Goal: Transaction & Acquisition: Purchase product/service

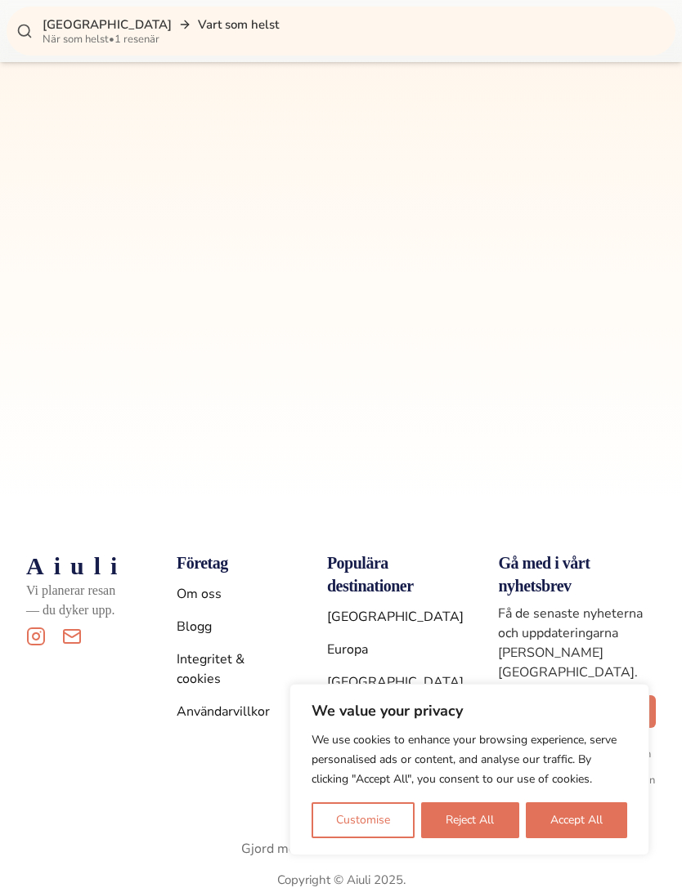
click at [485, 838] on button "Reject All" at bounding box center [469, 820] width 97 height 36
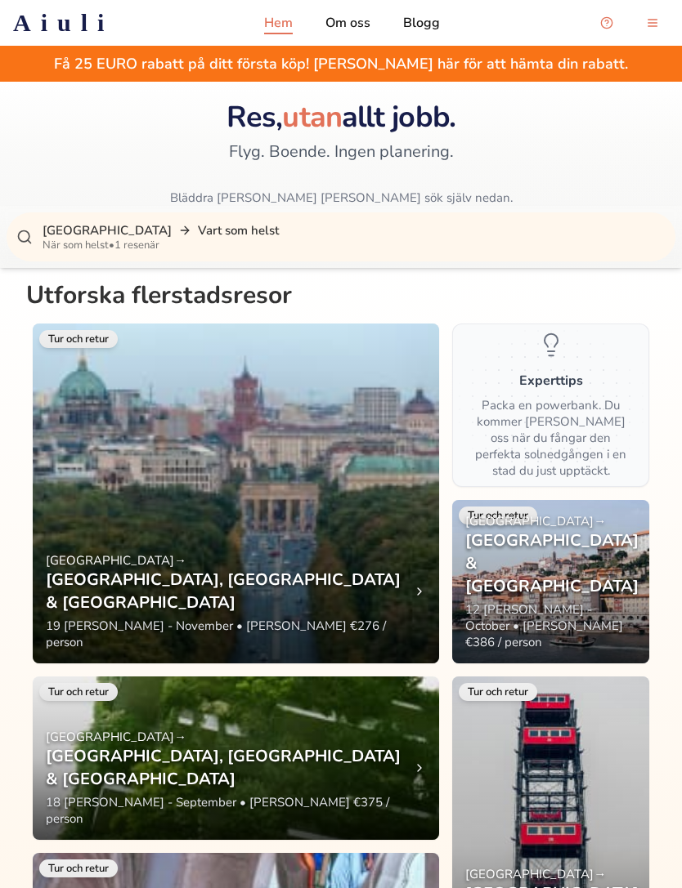
click at [450, 254] on div "Stockholm Vart som helst När som helst • 1 resenär" at bounding box center [341, 236] width 668 height 49
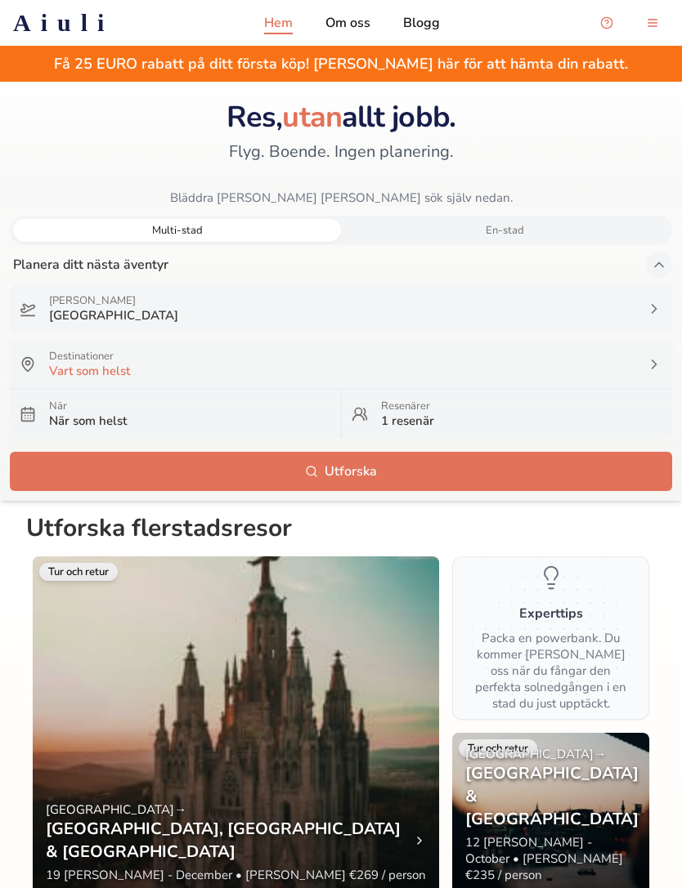
click at [454, 385] on div "Destinationer Vart som helst" at bounding box center [341, 364] width 662 height 49
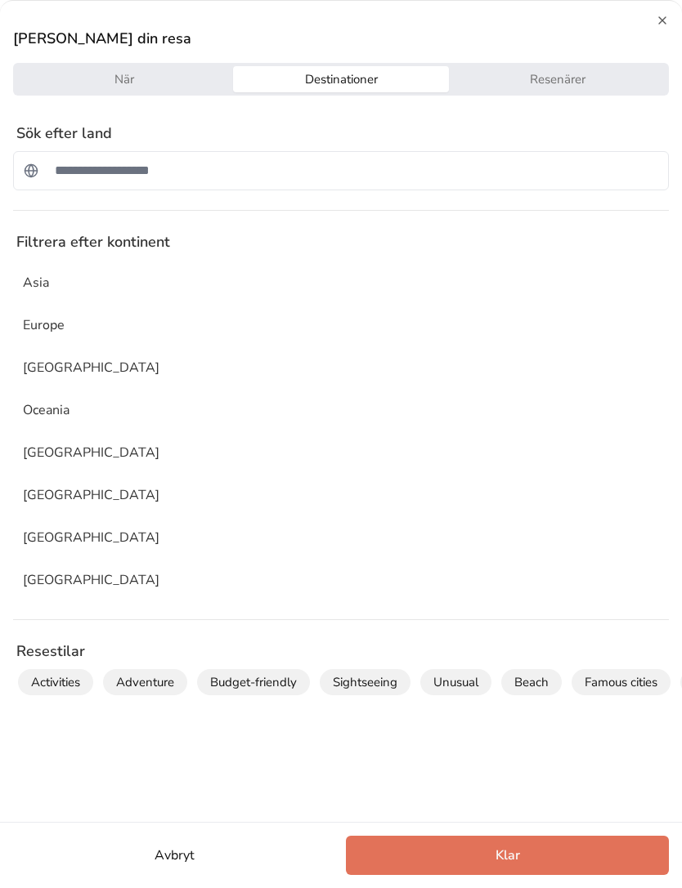
click at [50, 326] on p "Europe" at bounding box center [44, 325] width 42 height 20
click at [494, 859] on button "Klar" at bounding box center [507, 855] width 323 height 39
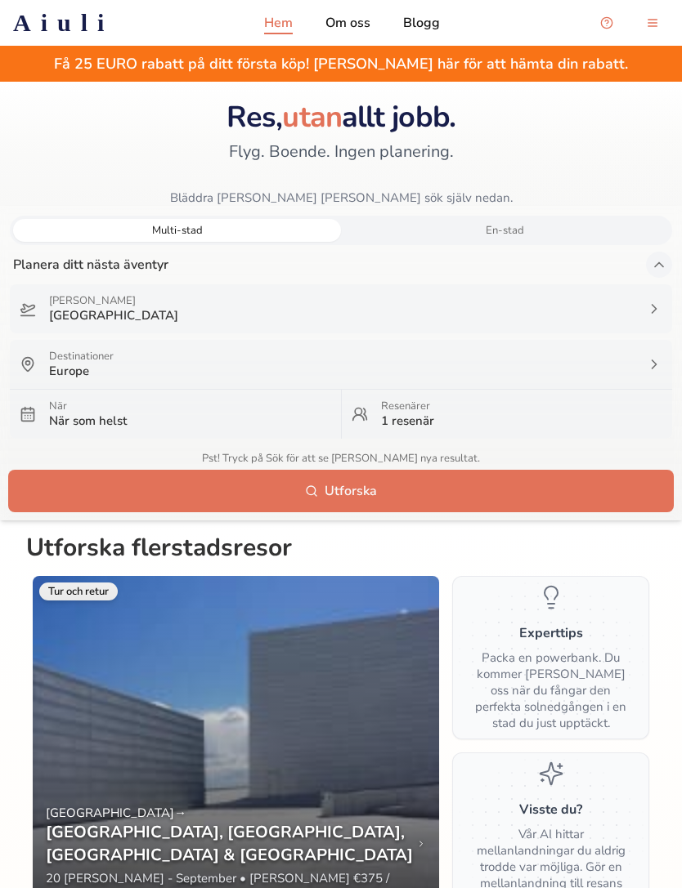
click at [150, 415] on p "När som helst" at bounding box center [190, 421] width 282 height 16
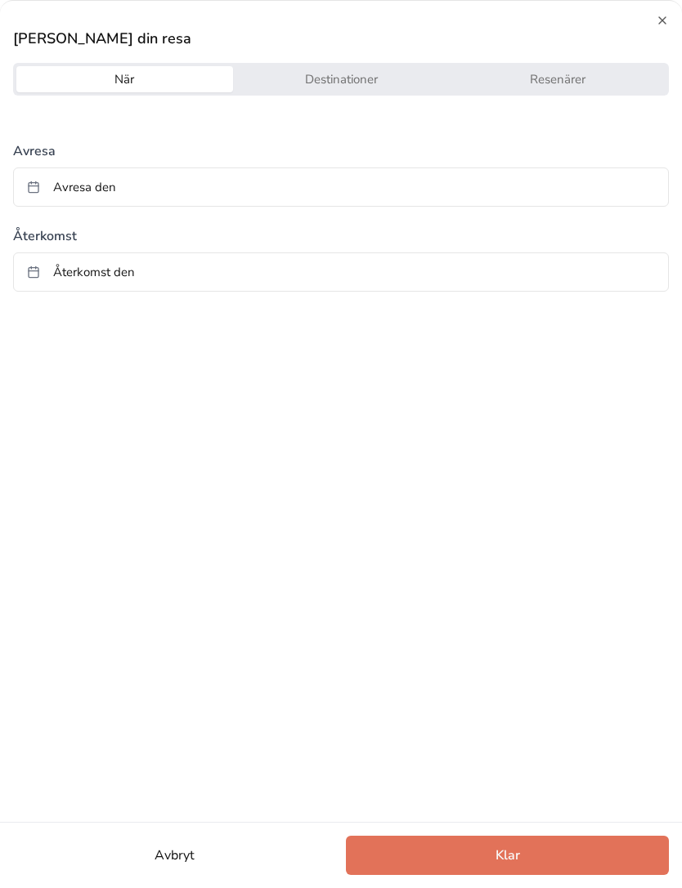
click at [400, 83] on button "Destinationer" at bounding box center [341, 79] width 217 height 26
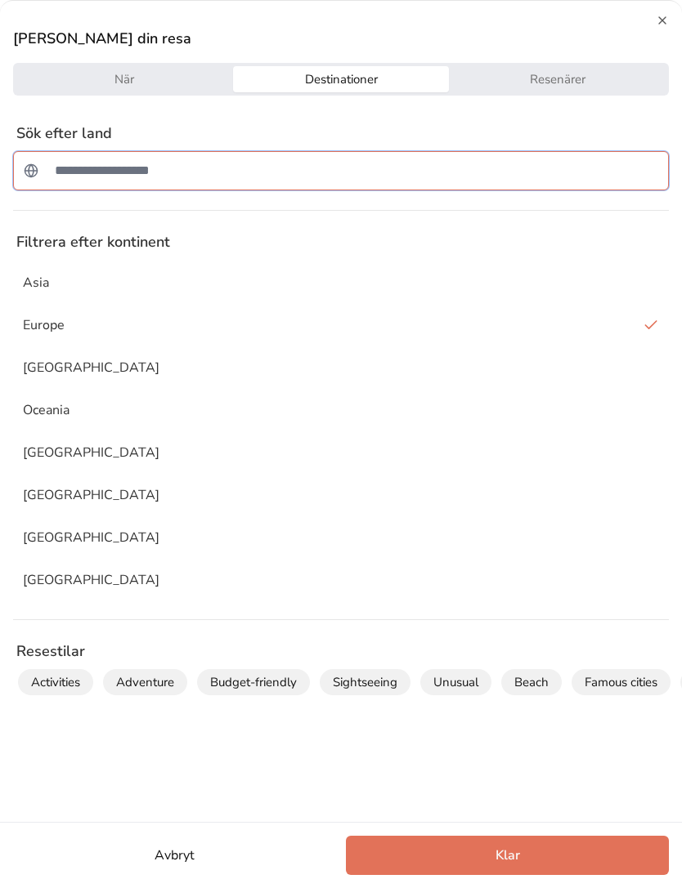
click at [399, 175] on input "Sök efter ett land" at bounding box center [351, 170] width 613 height 33
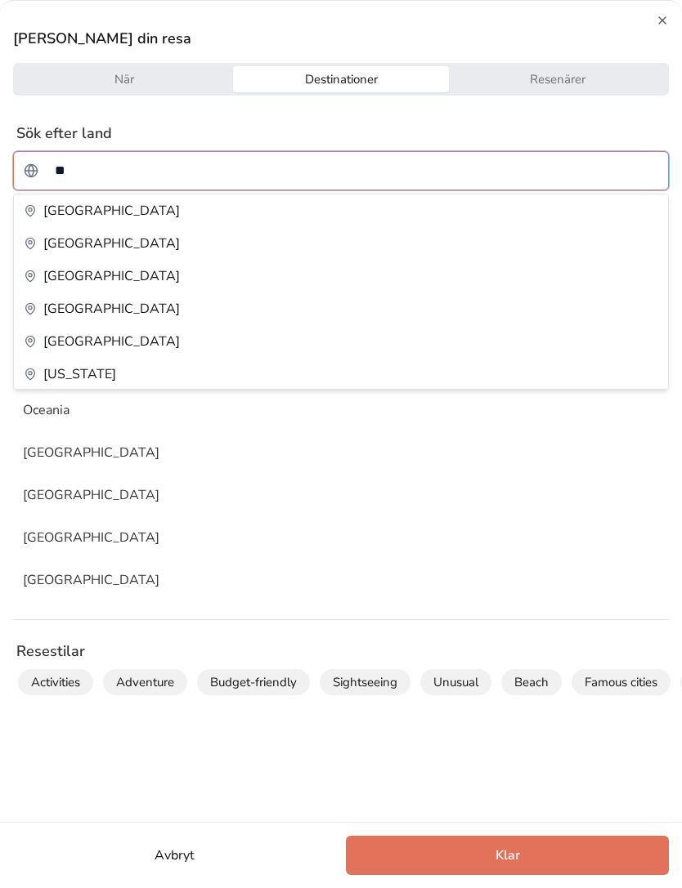
type input "*"
type input "**"
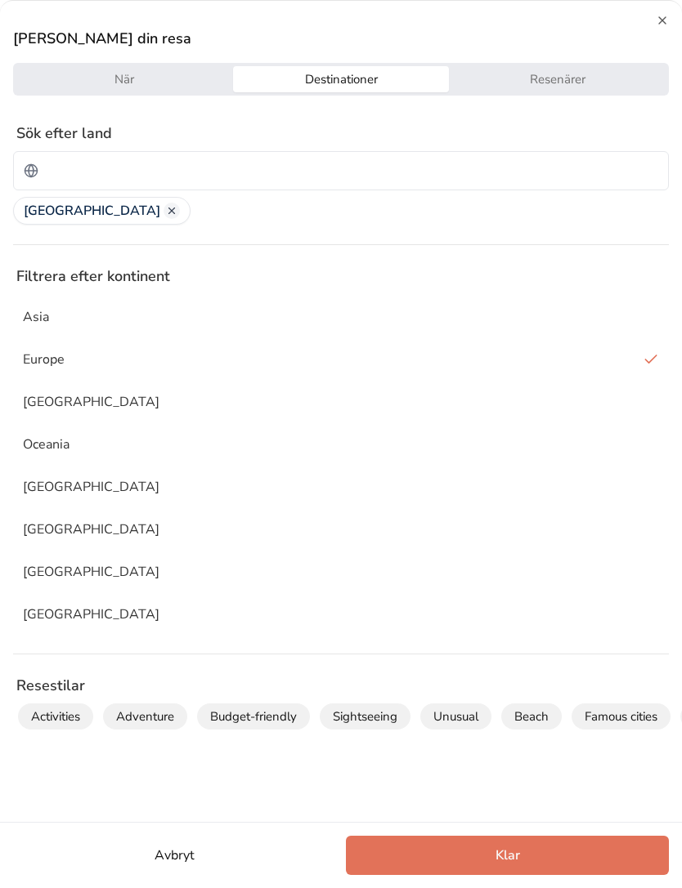
click at [200, 74] on button "När" at bounding box center [124, 79] width 217 height 26
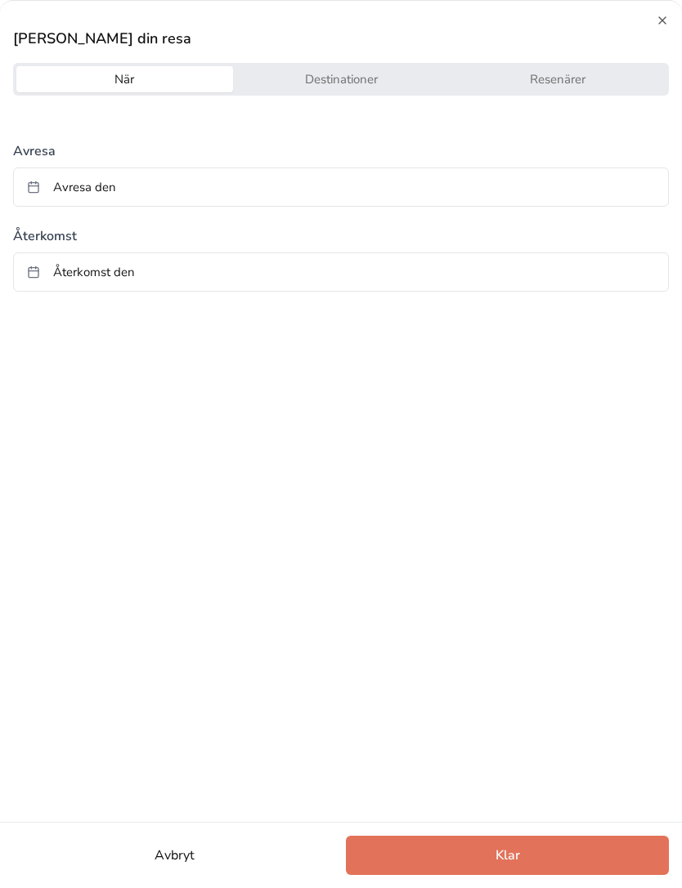
click at [217, 191] on button "Avresa den" at bounding box center [340, 187] width 655 height 39
click at [438, 238] on button "Go to next month" at bounding box center [440, 232] width 23 height 23
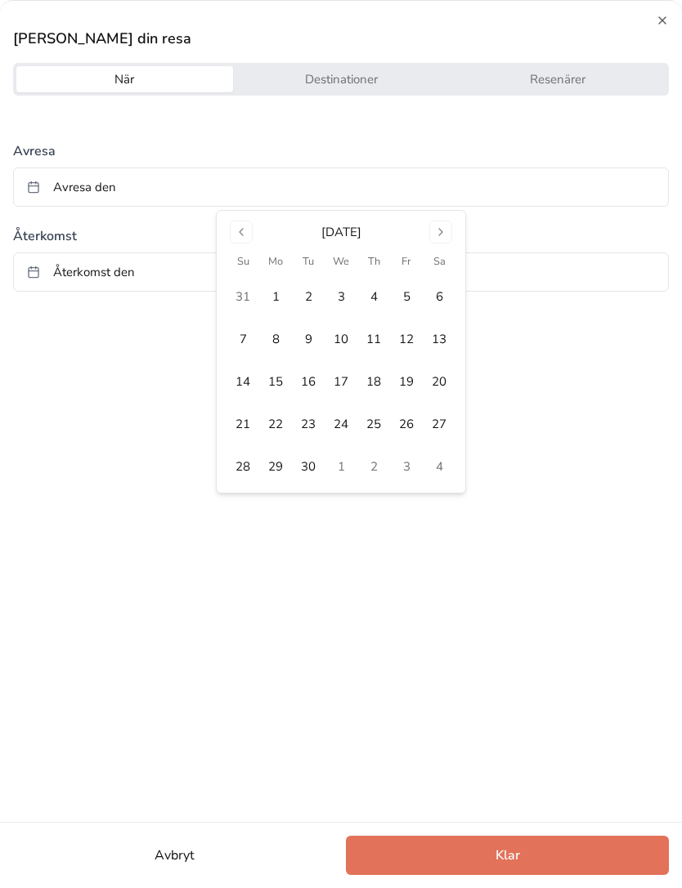
click at [409, 308] on button "5" at bounding box center [406, 296] width 33 height 33
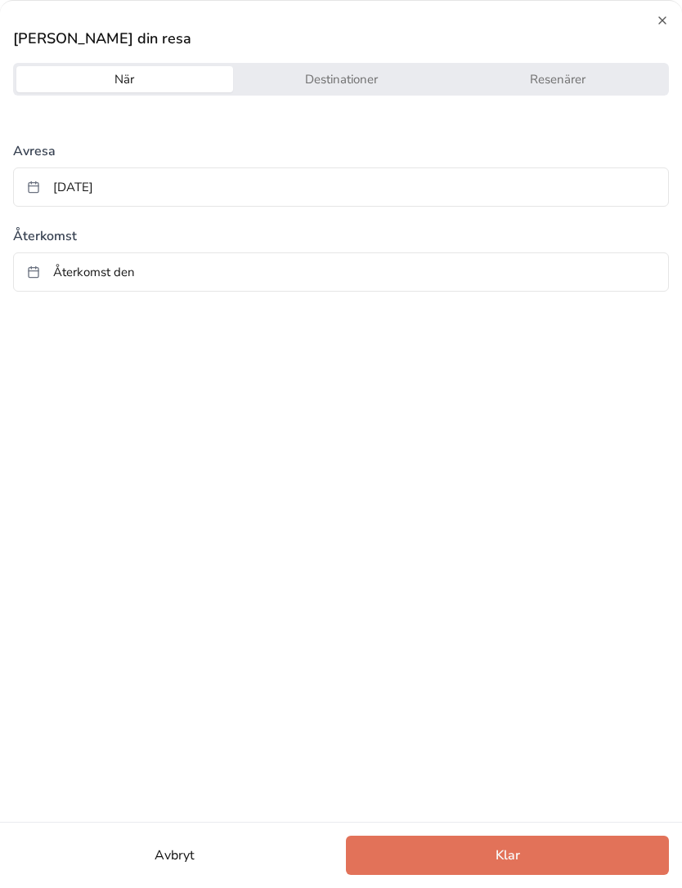
click at [405, 248] on div "Återkomst Återkomst den" at bounding box center [340, 256] width 655 height 72
click at [404, 269] on button "Återkomst den" at bounding box center [340, 271] width 655 height 39
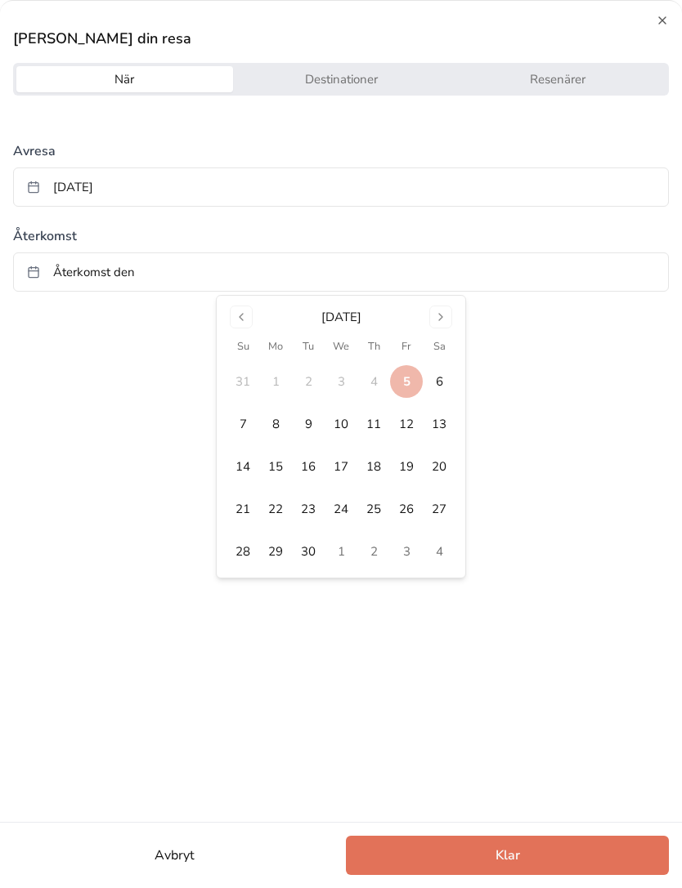
click at [346, 425] on button "10" at bounding box center [340, 424] width 33 height 33
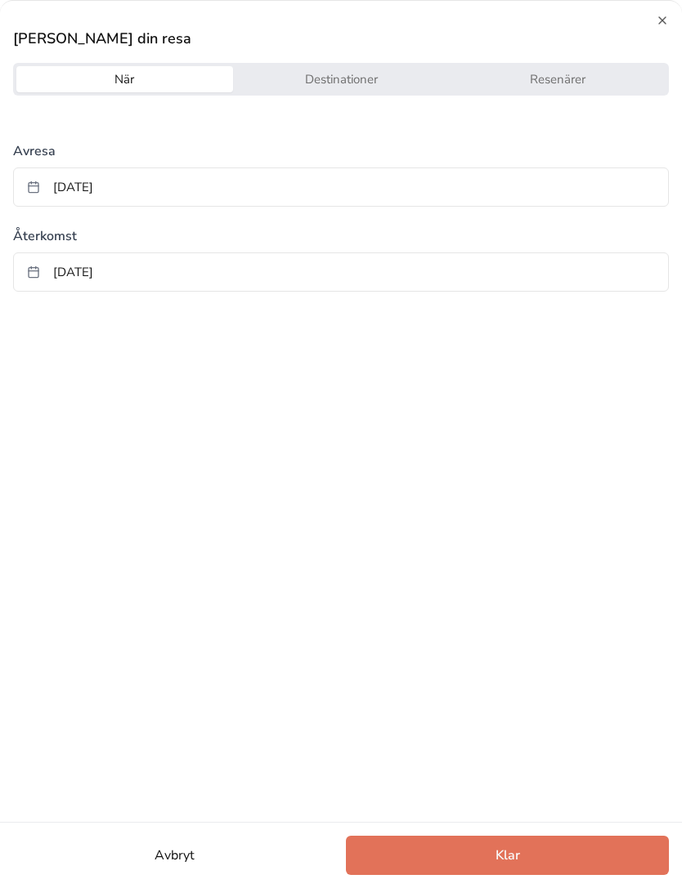
click at [529, 829] on div "Avbryt Klar" at bounding box center [341, 855] width 682 height 66
click at [530, 841] on button "Klar" at bounding box center [507, 855] width 323 height 39
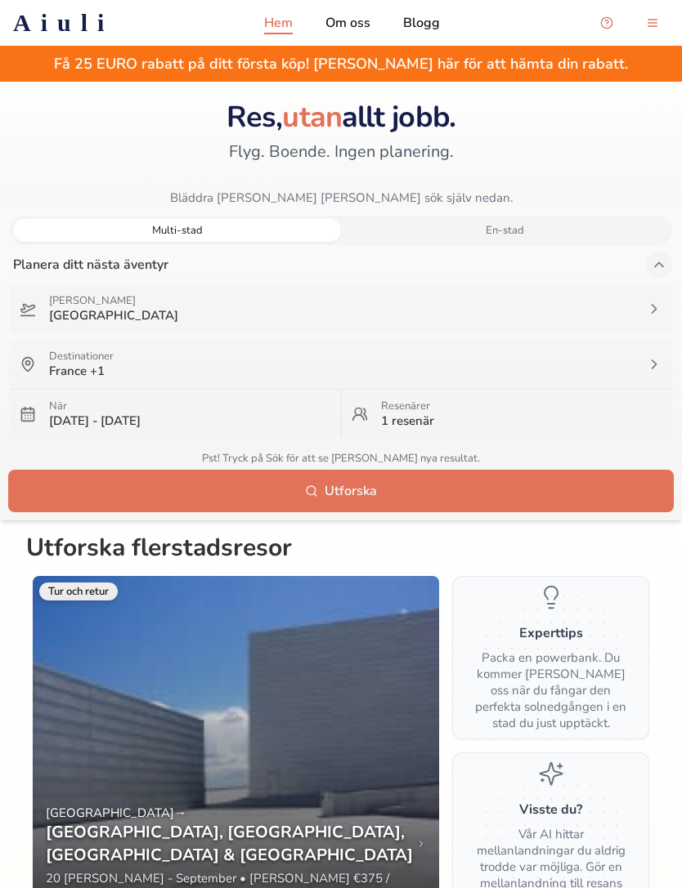
click at [449, 492] on button "Utforska" at bounding box center [341, 490] width 662 height 39
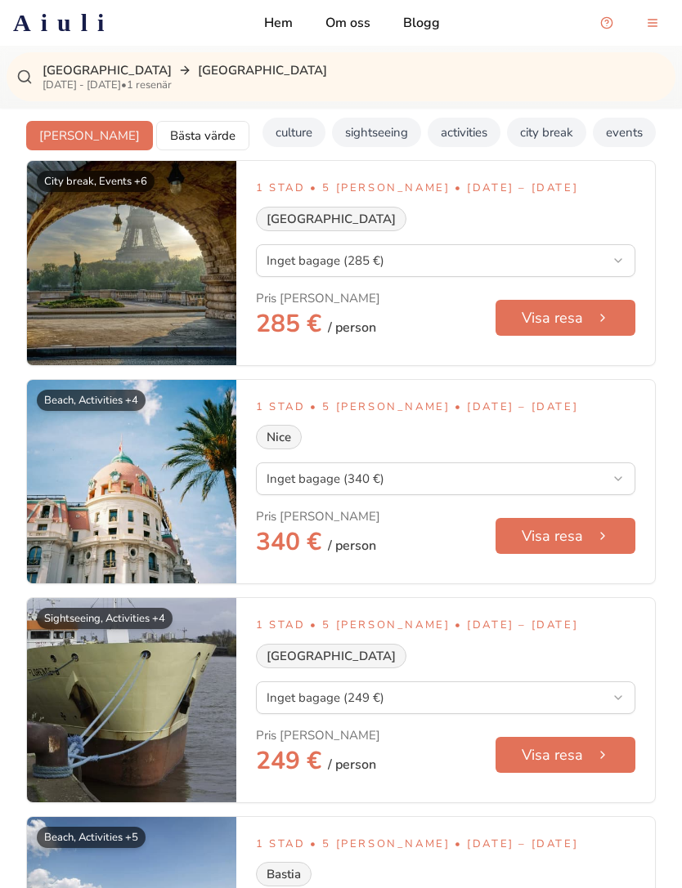
click at [539, 320] on button "Visa resa" at bounding box center [565, 318] width 140 height 36
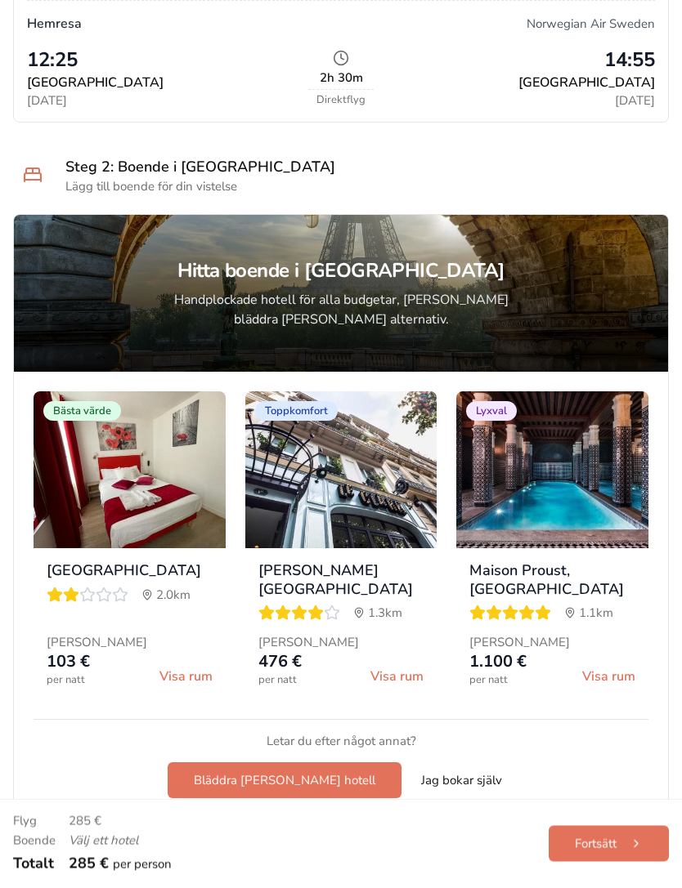
scroll to position [631, 0]
click at [605, 511] on img at bounding box center [552, 469] width 192 height 157
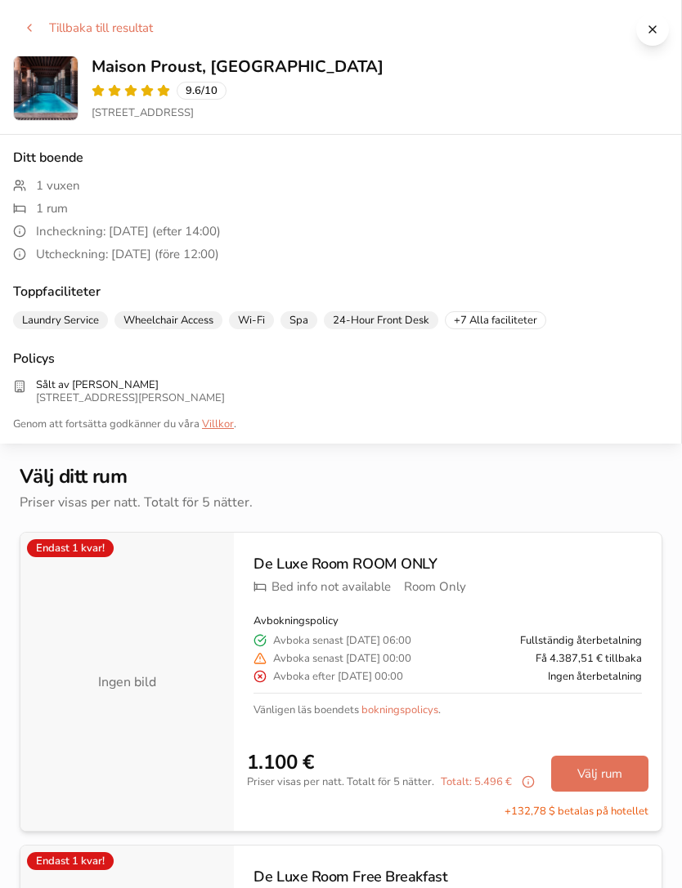
click at [34, 38] on button "Tillbaka till resultat" at bounding box center [88, 27] width 150 height 29
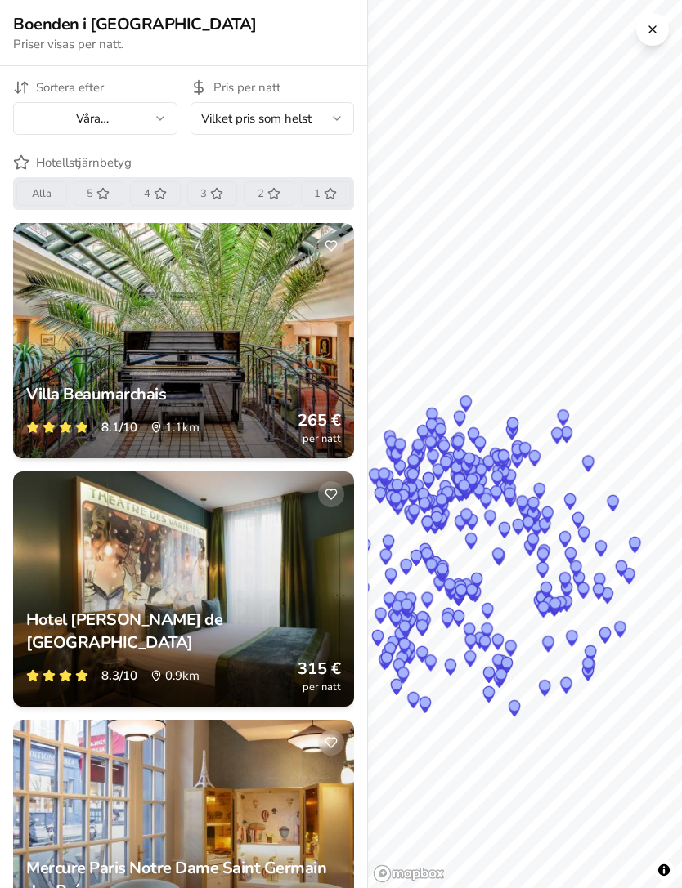
click at [647, 26] on button at bounding box center [652, 29] width 33 height 33
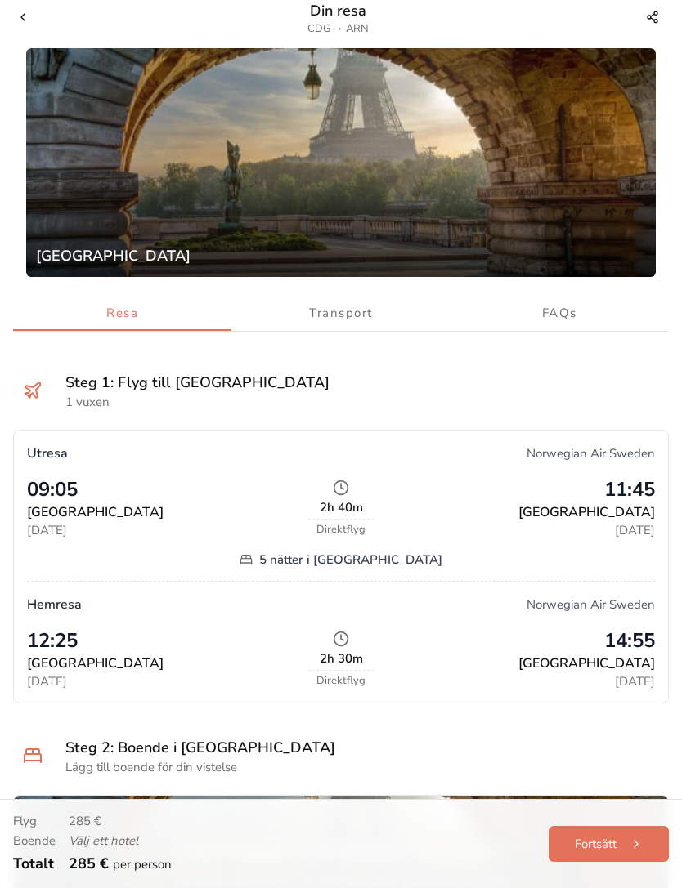
scroll to position [0, 0]
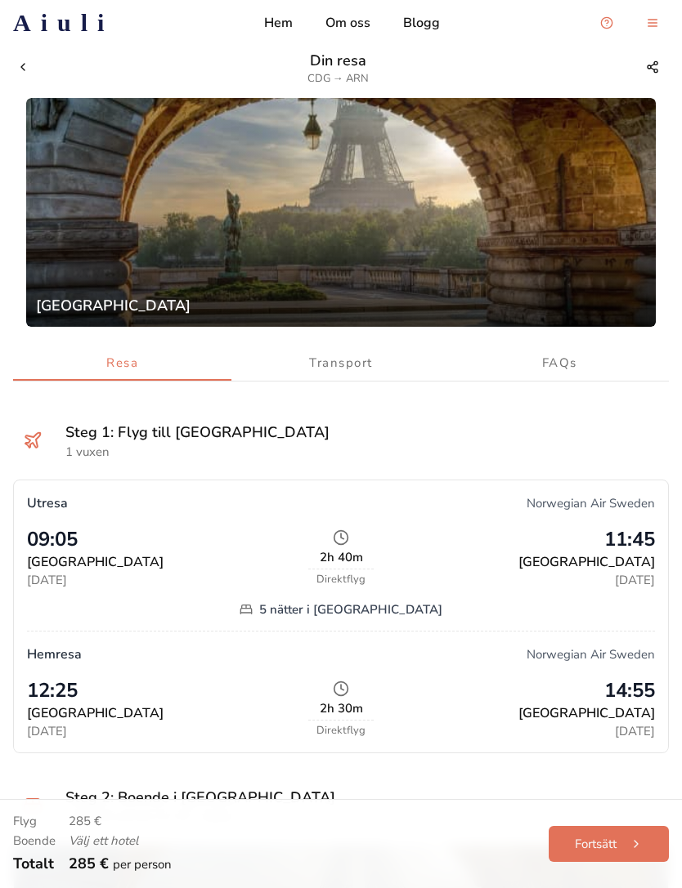
click at [589, 848] on button "Fortsätt" at bounding box center [608, 844] width 120 height 36
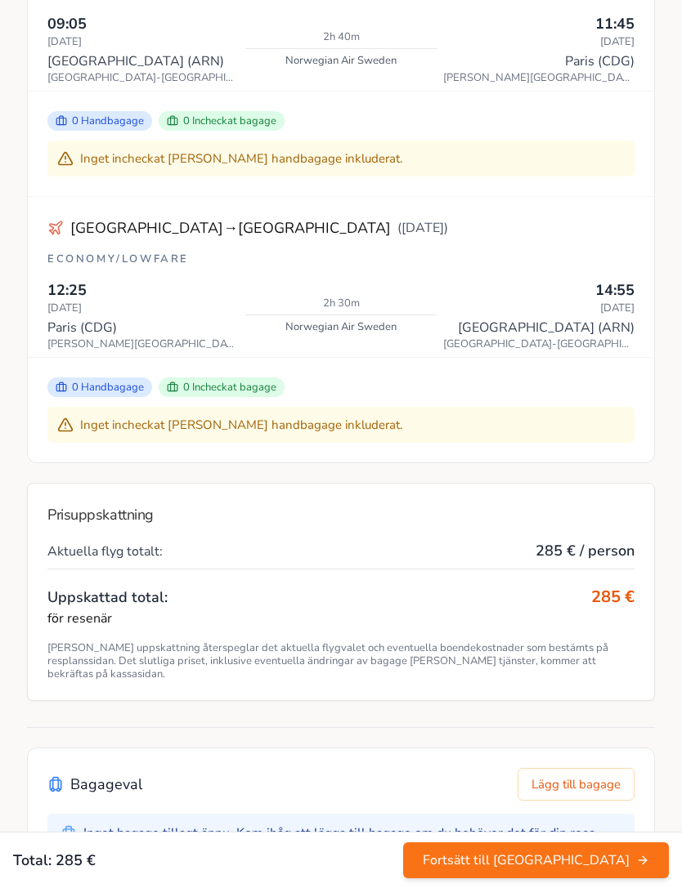
scroll to position [418, 0]
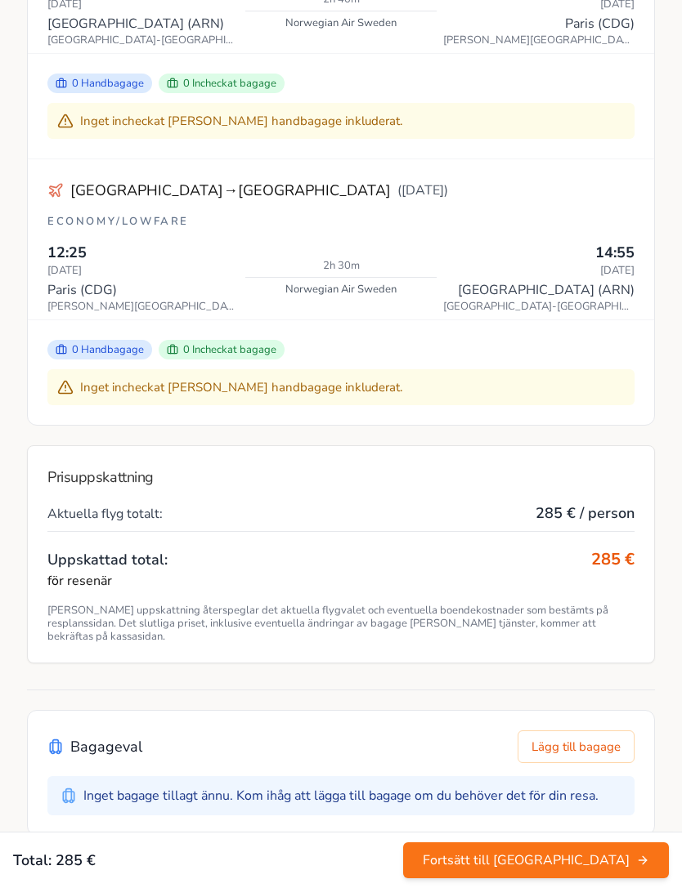
click at [565, 748] on button "Lägg till bagage" at bounding box center [575, 747] width 117 height 33
click at [562, 745] on button "Lägg till bagage" at bounding box center [575, 747] width 117 height 33
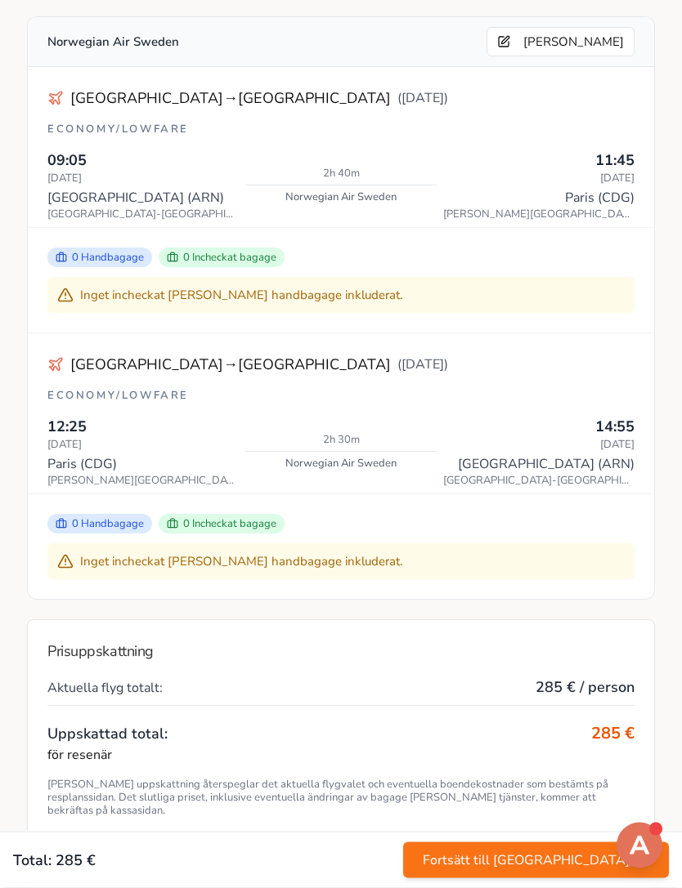
scroll to position [180, 0]
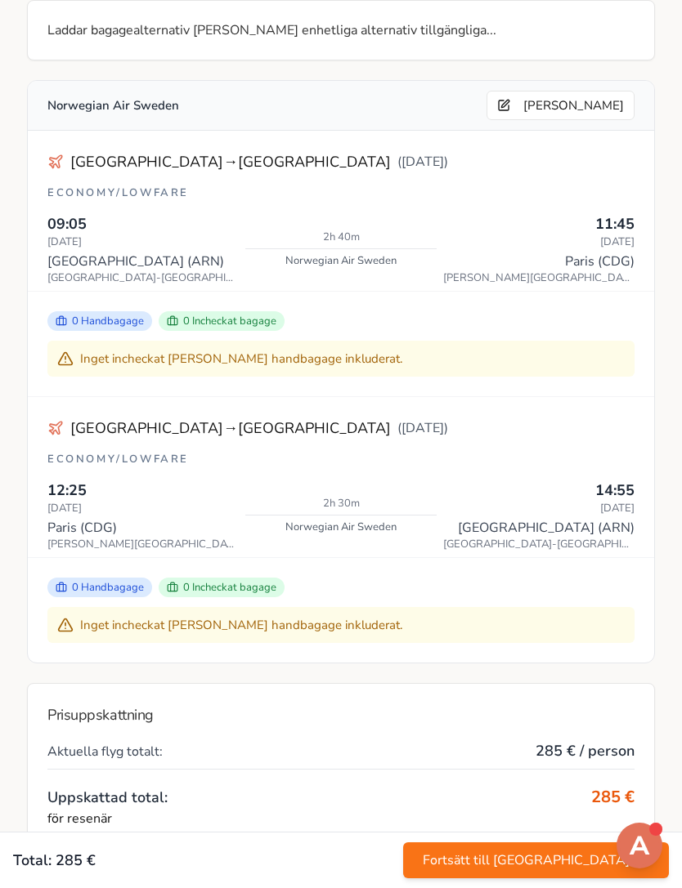
click at [109, 614] on div "Inget incheckat [PERSON_NAME] handbagage inkluderat." at bounding box center [340, 625] width 587 height 36
click at [132, 632] on div "Inget incheckat [PERSON_NAME] handbagage inkluderat." at bounding box center [340, 625] width 587 height 36
click at [199, 608] on div "Inget incheckat [PERSON_NAME] handbagage inkluderat." at bounding box center [340, 625] width 587 height 36
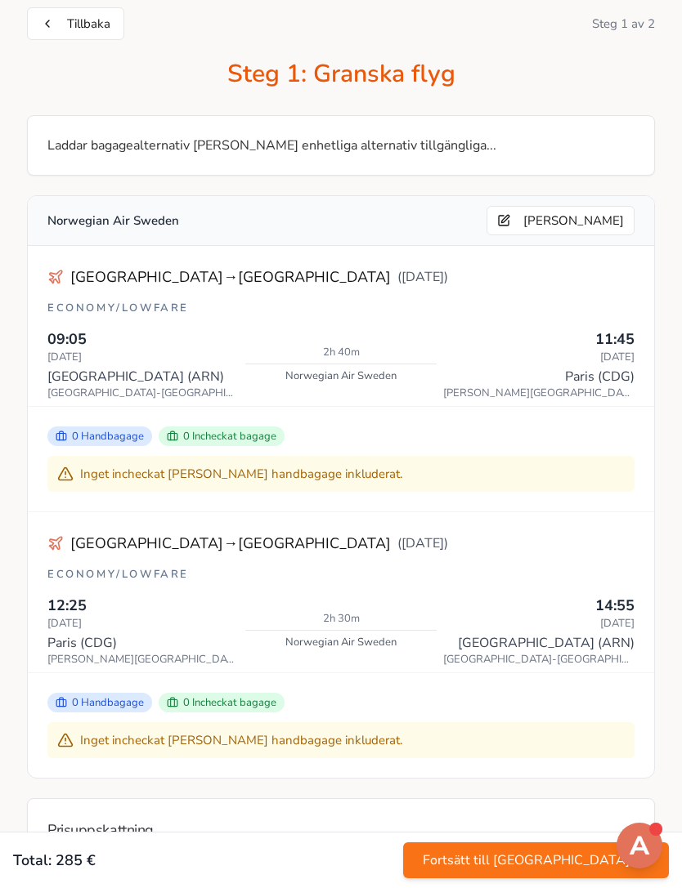
scroll to position [0, 0]
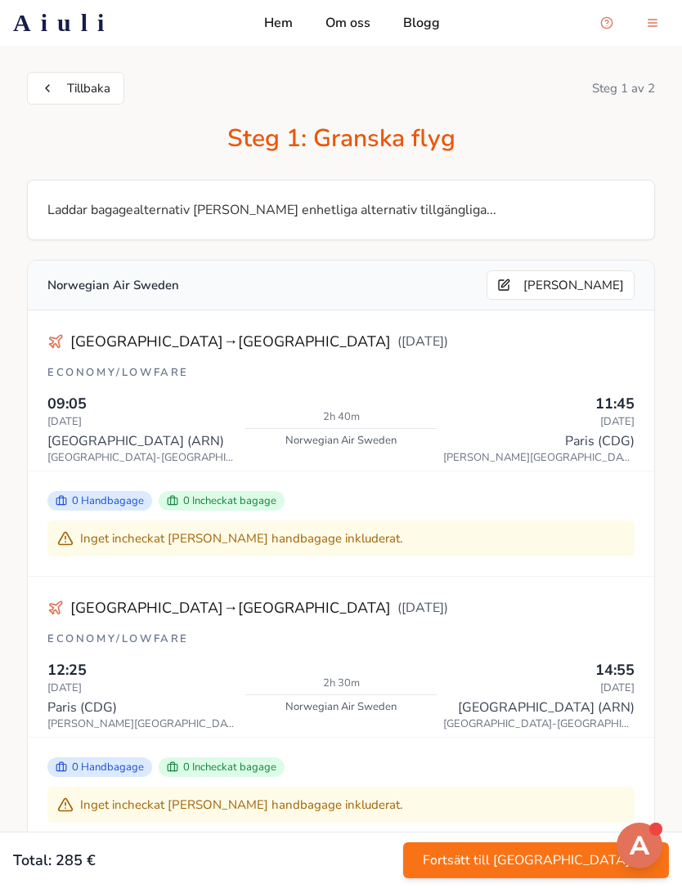
click at [563, 856] on button "Fortsätt till [GEOGRAPHIC_DATA]" at bounding box center [536, 860] width 266 height 36
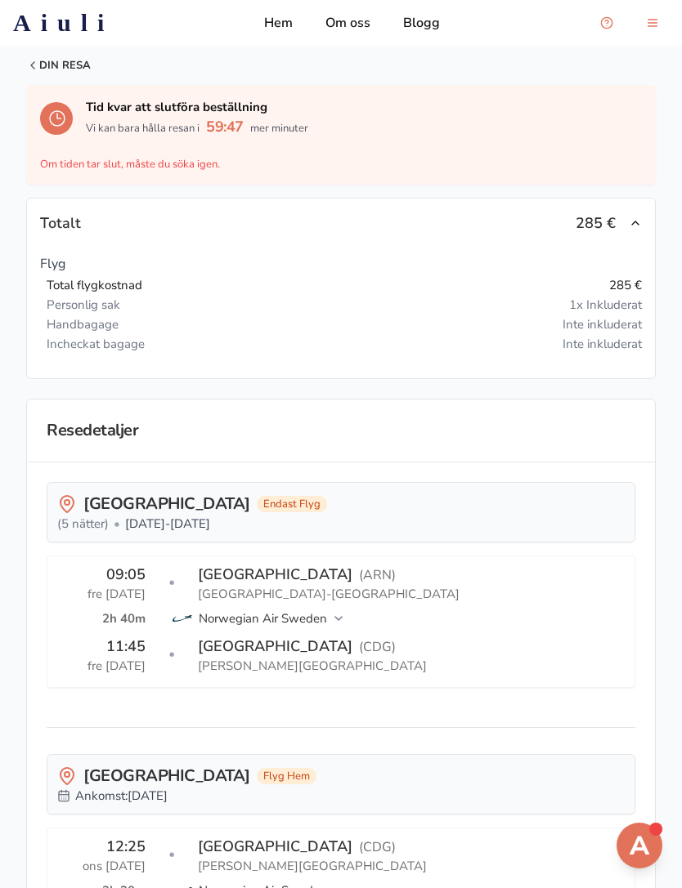
click at [66, 27] on h2 "Aiuli" at bounding box center [63, 22] width 101 height 29
